Goal: Go to known website: Access a specific website the user already knows

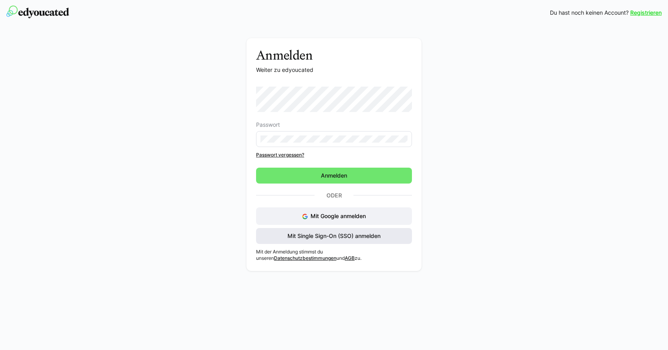
click at [324, 234] on span "Mit Single Sign-On (SSO) anmelden" at bounding box center [333, 236] width 95 height 8
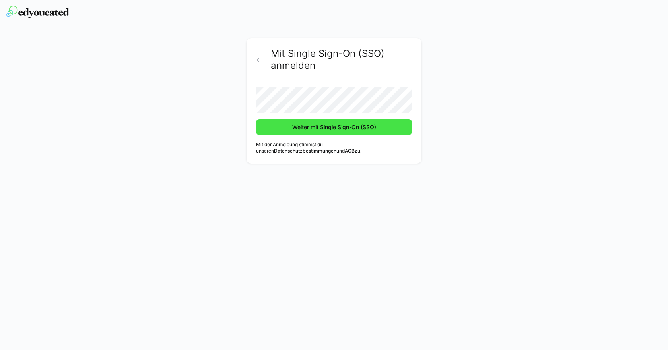
click at [347, 126] on span "Weiter mit Single Sign-On (SSO)" at bounding box center [334, 127] width 86 height 8
